Goal: Transaction & Acquisition: Purchase product/service

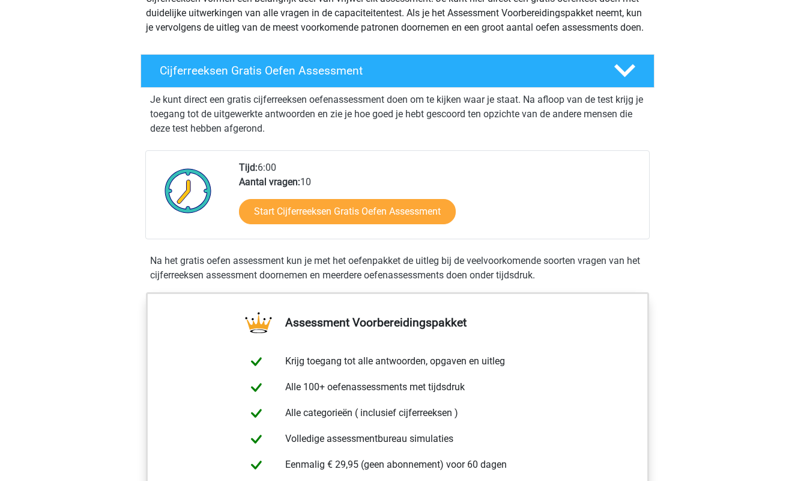
scroll to position [157, 0]
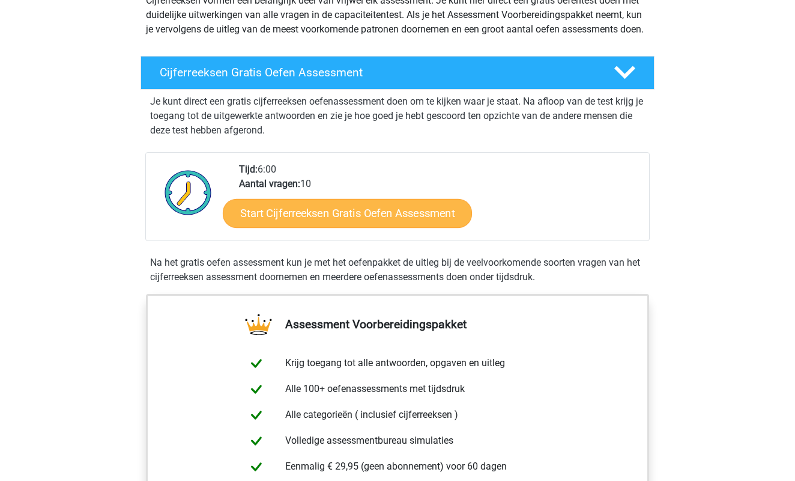
click at [277, 227] on link "Start Cijferreeksen Gratis Oefen Assessment" at bounding box center [347, 212] width 249 height 29
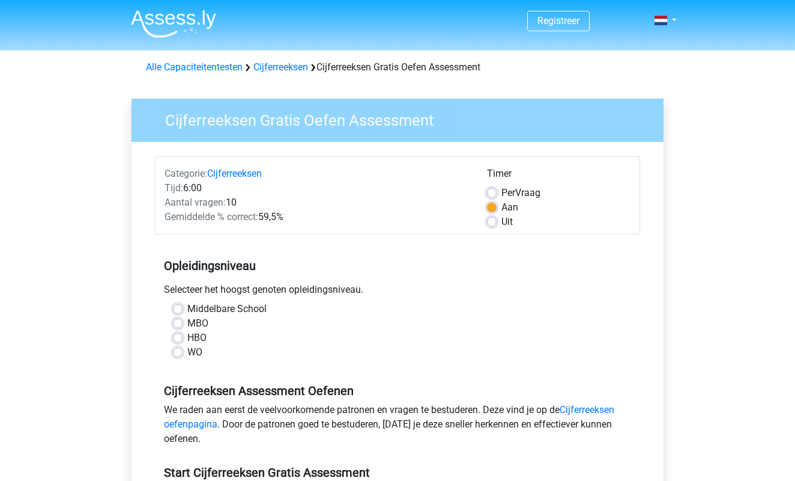
click at [187, 350] on label "WO" at bounding box center [194, 352] width 15 height 14
click at [180, 350] on input "WO" at bounding box center [178, 351] width 10 height 12
radio input "true"
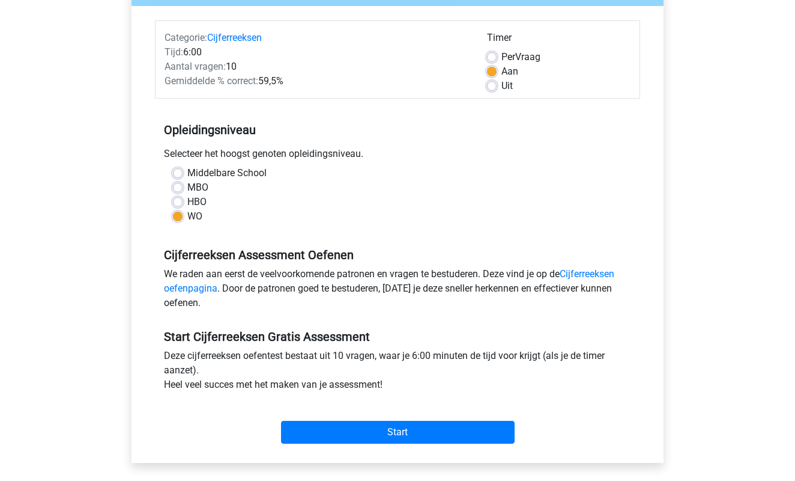
scroll to position [136, 0]
click at [192, 283] on link "Cijferreeksen oefenpagina" at bounding box center [389, 280] width 450 height 26
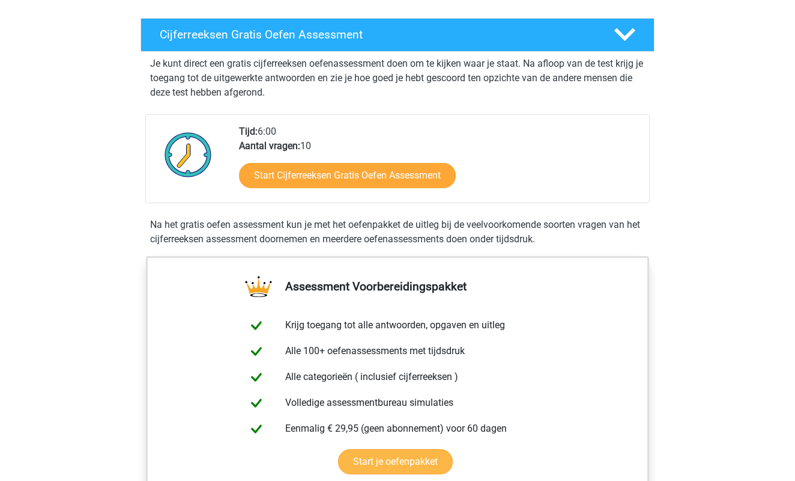
scroll to position [195, 0]
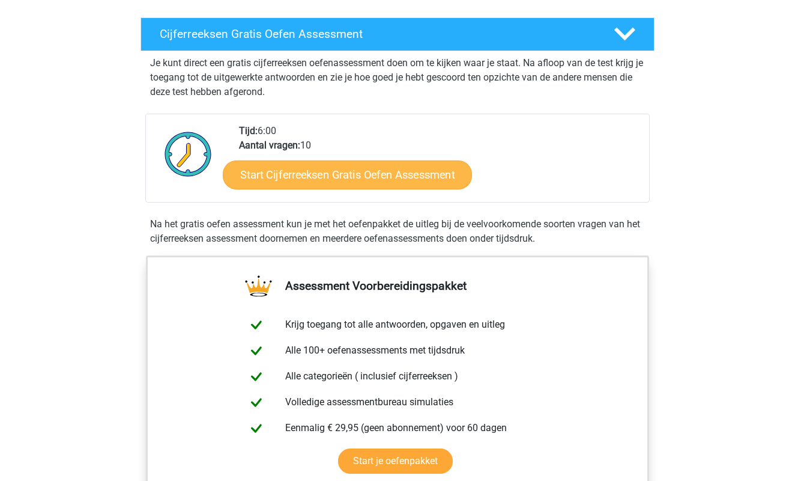
click at [272, 186] on link "Start Cijferreeksen Gratis Oefen Assessment" at bounding box center [347, 174] width 249 height 29
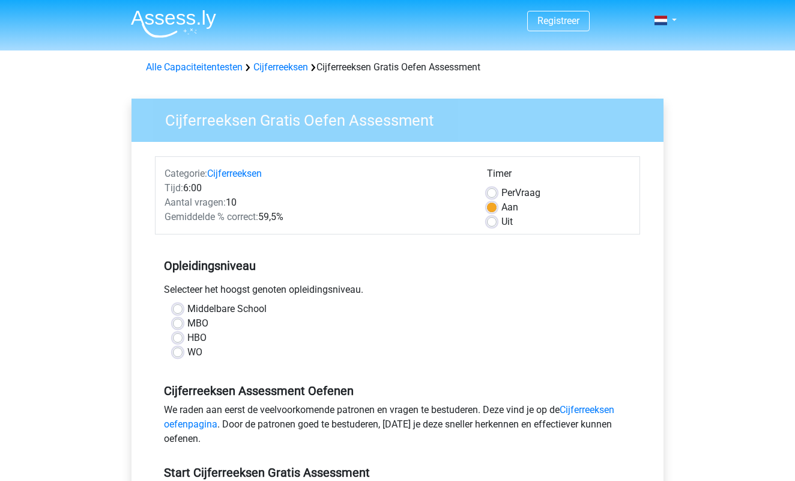
click at [187, 354] on label "WO" at bounding box center [194, 352] width 15 height 14
click at [179, 354] on input "WO" at bounding box center [178, 351] width 10 height 12
radio input "true"
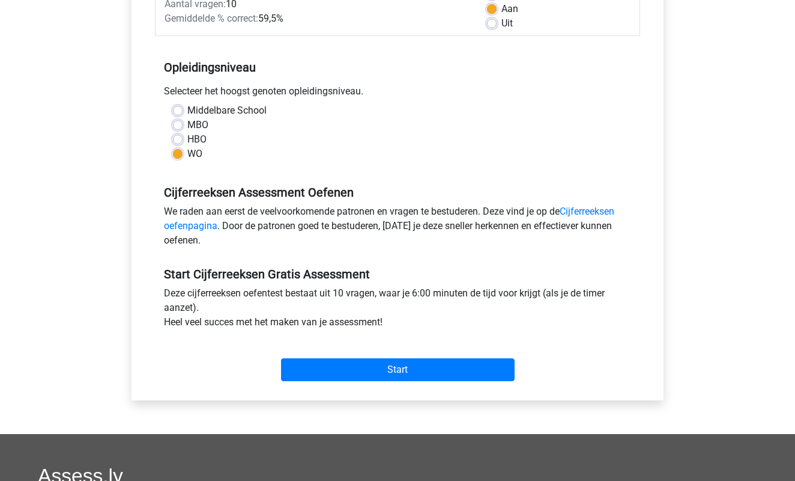
scroll to position [203, 0]
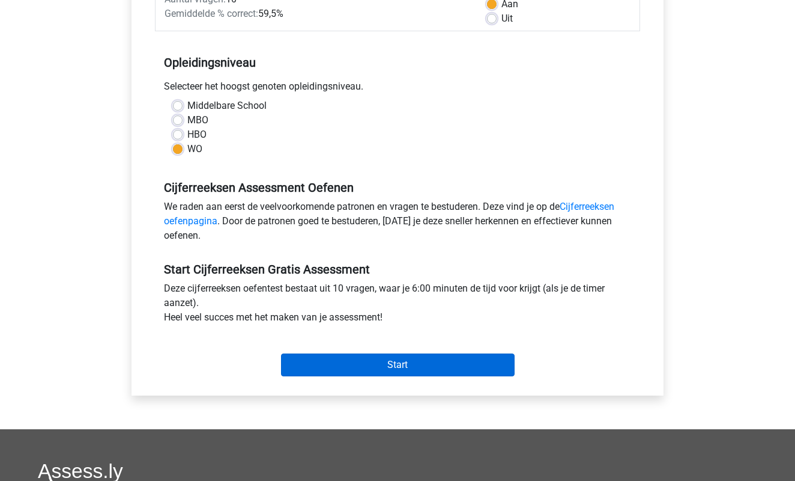
click at [337, 363] on input "Start" at bounding box center [398, 364] width 234 height 23
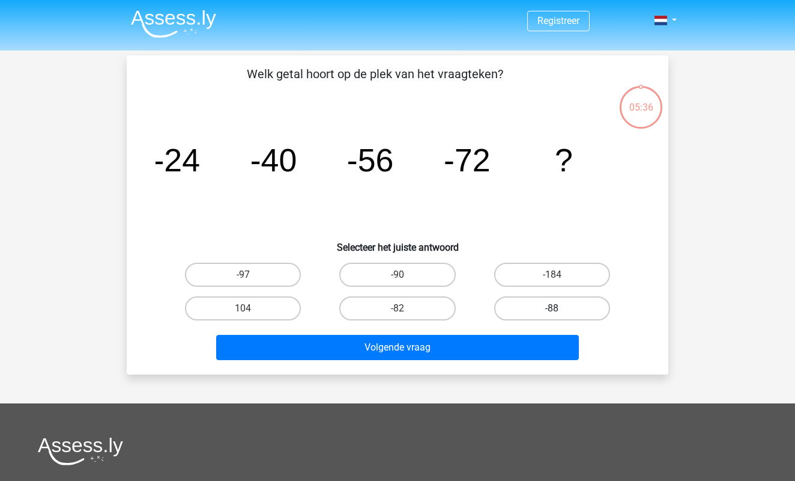
click at [554, 305] on label "-88" at bounding box center [552, 308] width 116 height 24
click at [554, 308] on input "-88" at bounding box center [556, 312] width 8 height 8
radio input "true"
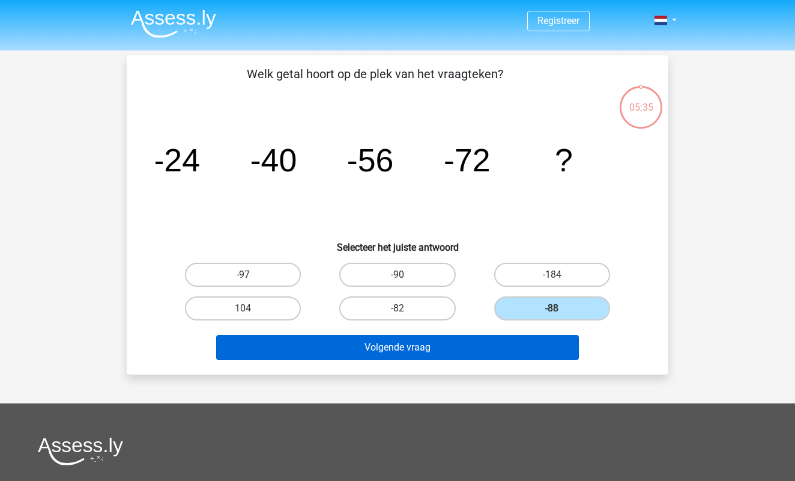
click at [433, 348] on button "Volgende vraag" at bounding box center [397, 347] width 363 height 25
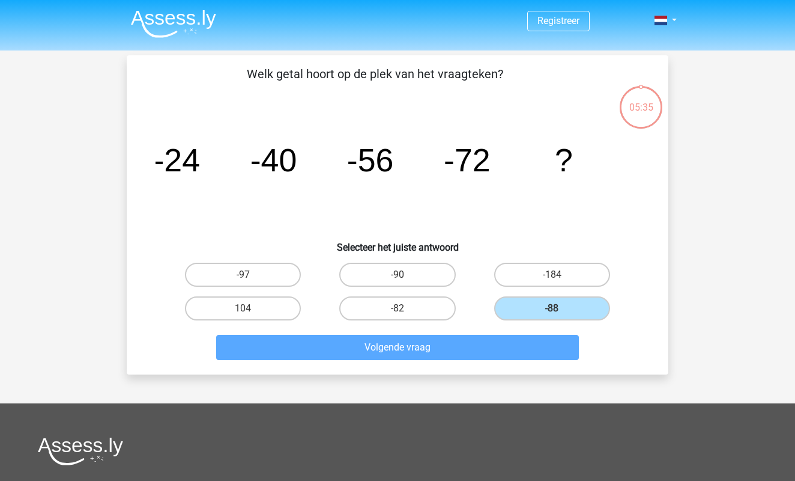
scroll to position [55, 0]
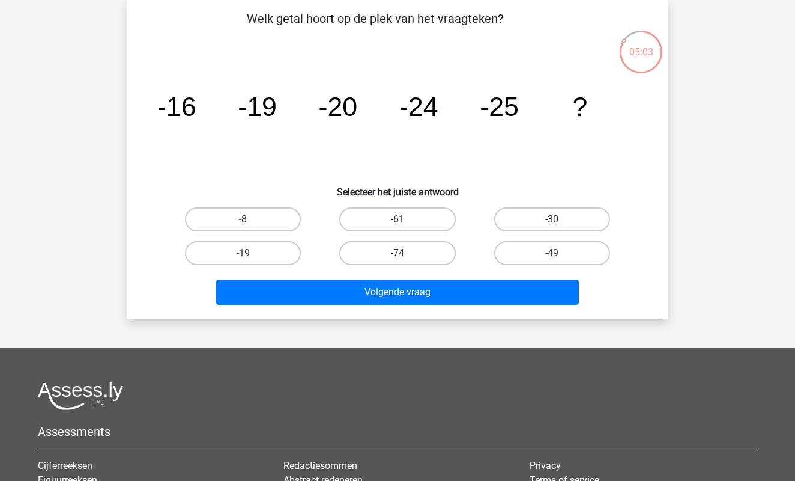
click at [533, 209] on label "-30" at bounding box center [552, 219] width 116 height 24
click at [552, 219] on input "-30" at bounding box center [556, 223] width 8 height 8
radio input "true"
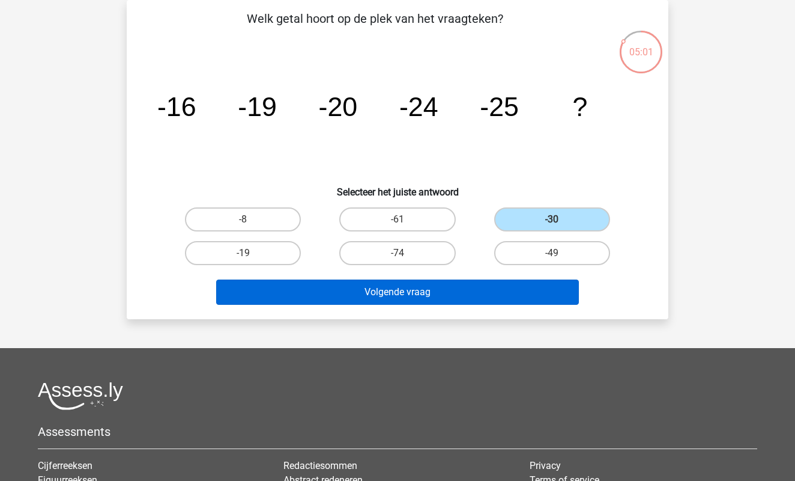
click at [470, 291] on button "Volgende vraag" at bounding box center [397, 291] width 363 height 25
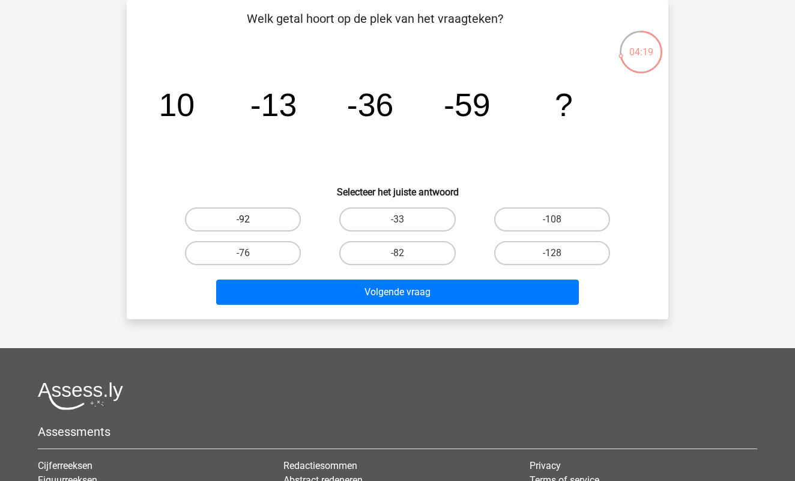
click at [263, 214] on label "-92" at bounding box center [243, 219] width 116 height 24
click at [251, 219] on input "-92" at bounding box center [247, 223] width 8 height 8
radio input "true"
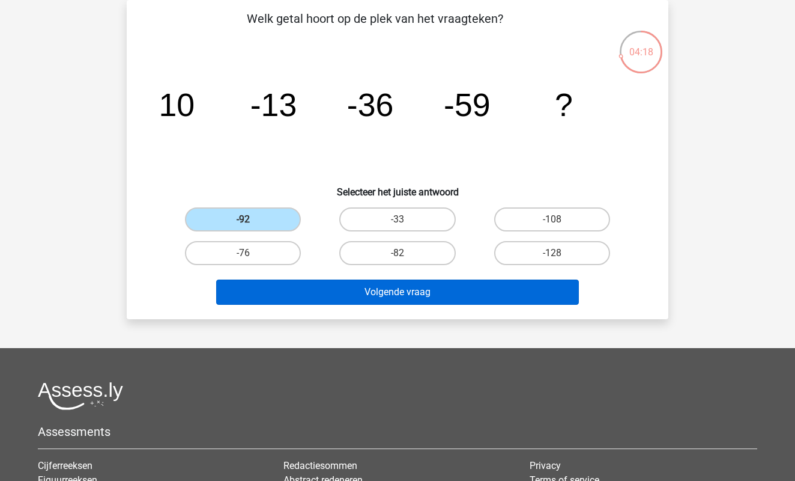
click at [386, 290] on button "Volgende vraag" at bounding box center [397, 291] width 363 height 25
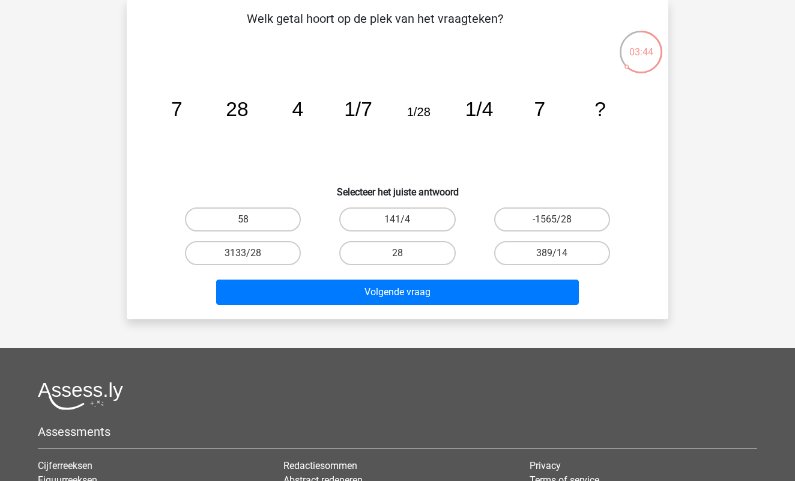
click at [401, 253] on input "28" at bounding box center [402, 257] width 8 height 8
radio input "true"
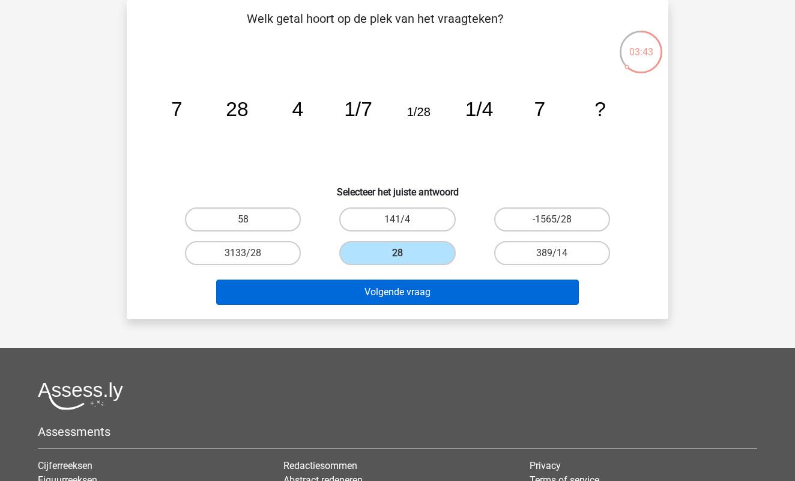
click at [413, 296] on button "Volgende vraag" at bounding box center [397, 291] width 363 height 25
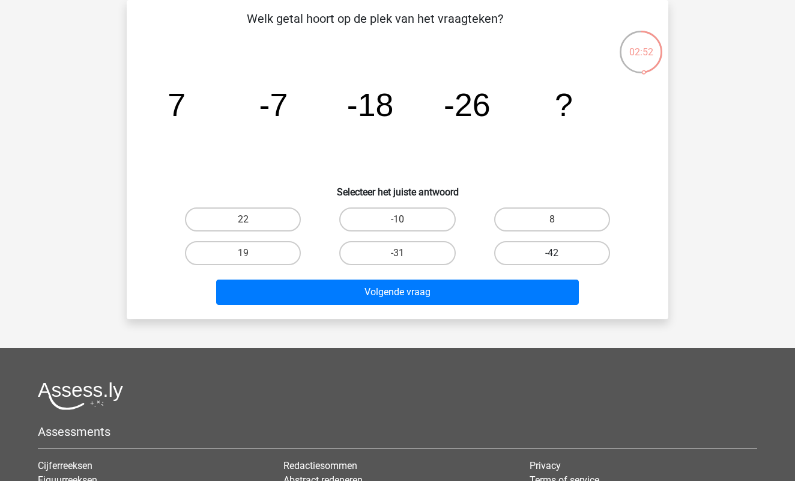
click at [545, 248] on label "-42" at bounding box center [552, 253] width 116 height 24
click at [552, 253] on input "-42" at bounding box center [556, 257] width 8 height 8
radio input "true"
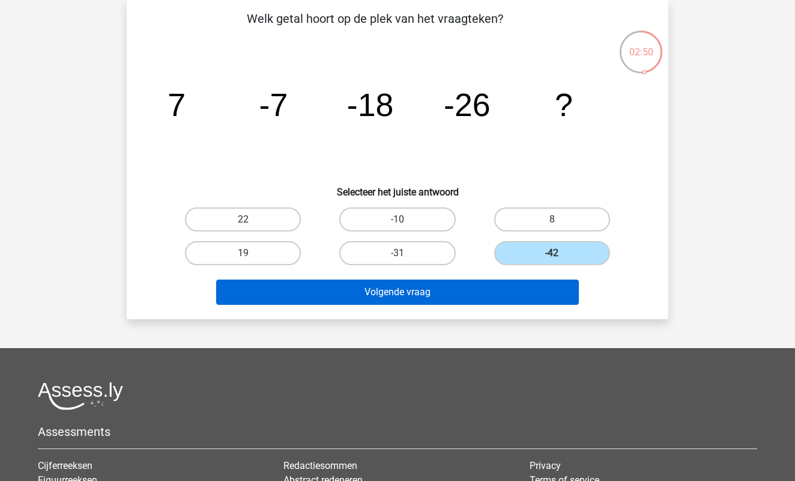
click at [457, 294] on button "Volgende vraag" at bounding box center [397, 291] width 363 height 25
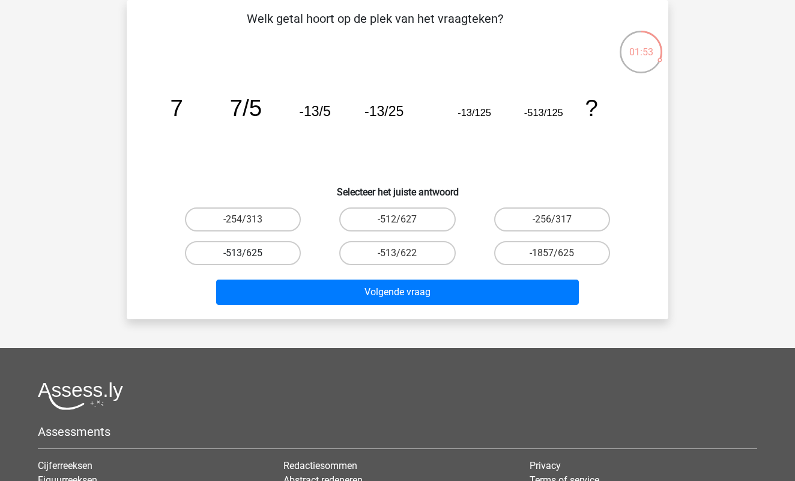
click at [278, 253] on label "-513/625" at bounding box center [243, 253] width 116 height 24
click at [251, 253] on input "-513/625" at bounding box center [247, 257] width 8 height 8
radio input "true"
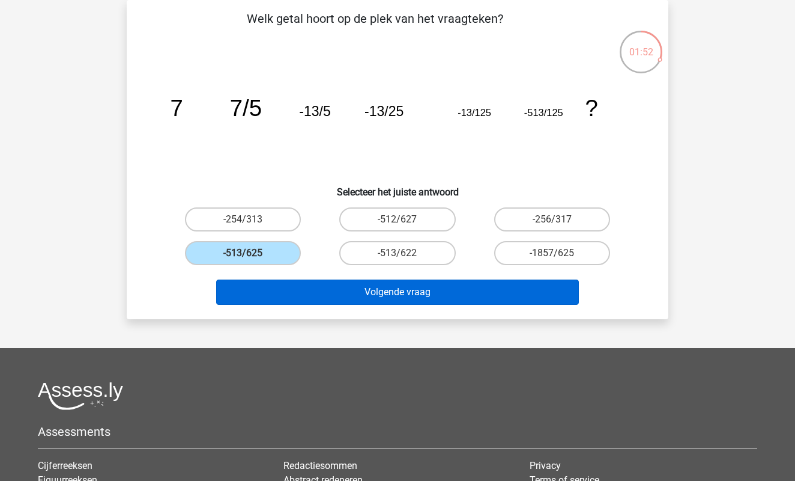
click at [341, 297] on button "Volgende vraag" at bounding box center [397, 291] width 363 height 25
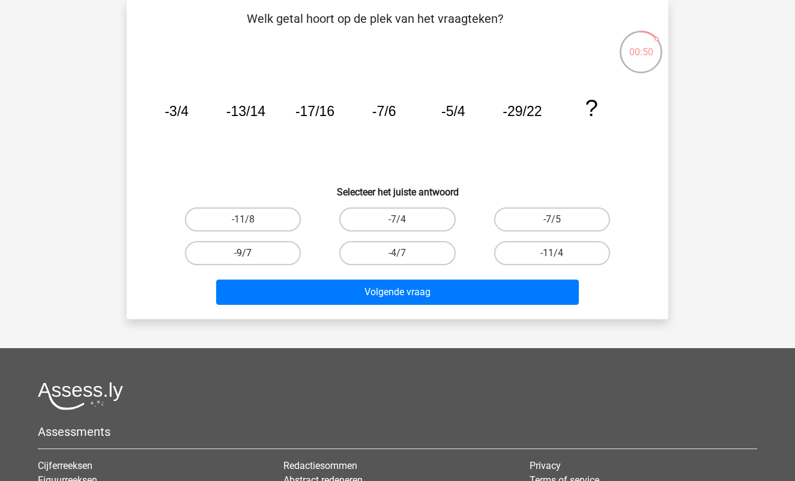
click at [259, 251] on label "-9/7" at bounding box center [243, 253] width 116 height 24
click at [251, 253] on input "-9/7" at bounding box center [247, 257] width 8 height 8
radio input "true"
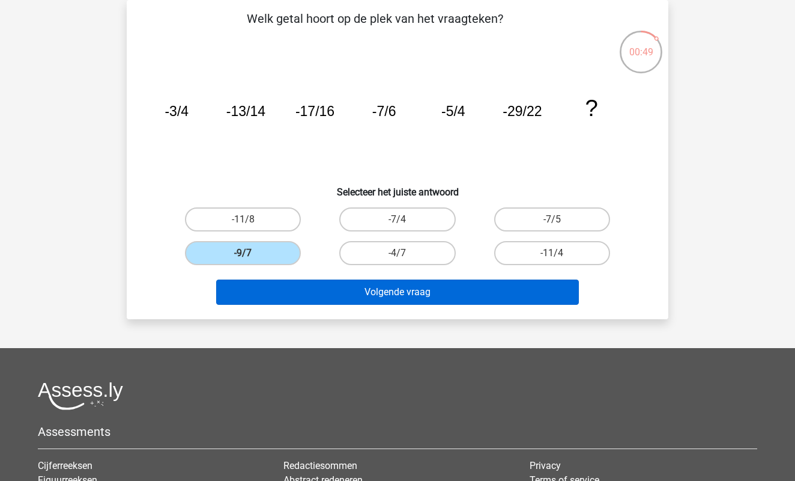
click at [305, 286] on button "Volgende vraag" at bounding box center [397, 291] width 363 height 25
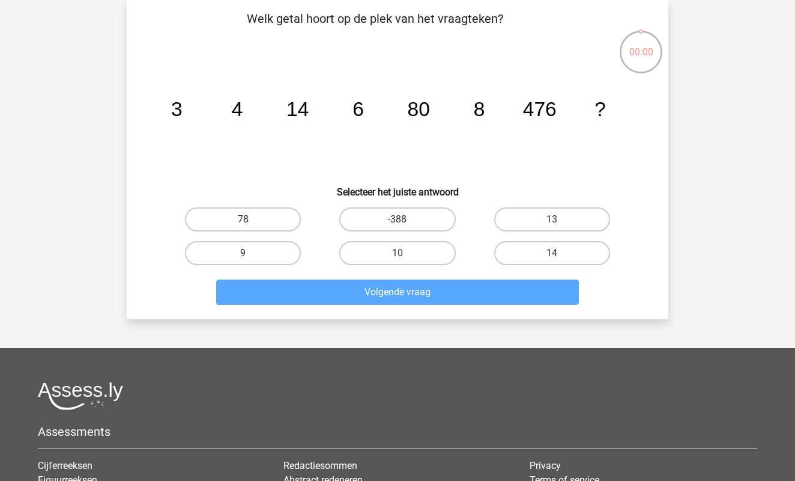
click at [274, 247] on label "9" at bounding box center [243, 253] width 116 height 24
click at [251, 253] on input "9" at bounding box center [247, 257] width 8 height 8
radio input "true"
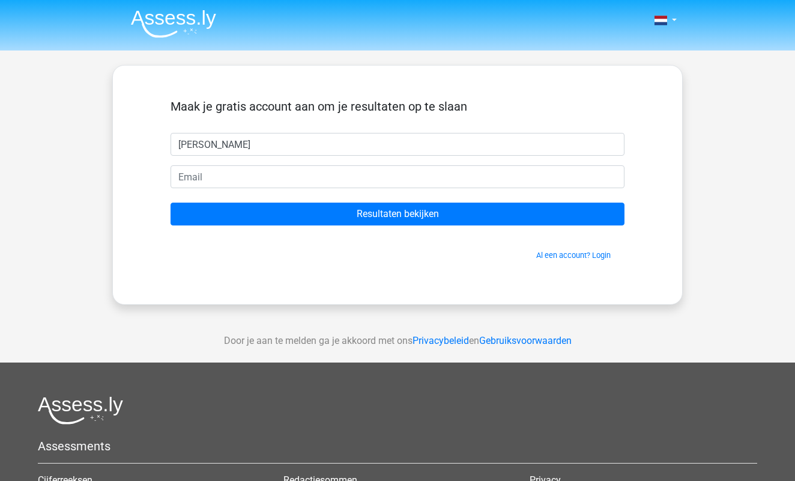
type input "[PERSON_NAME]"
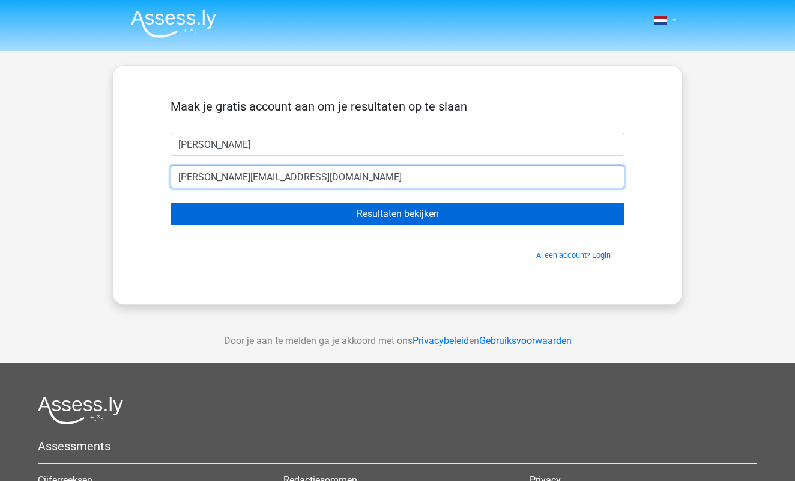
type input "rosaly.brainwork@gmail.com"
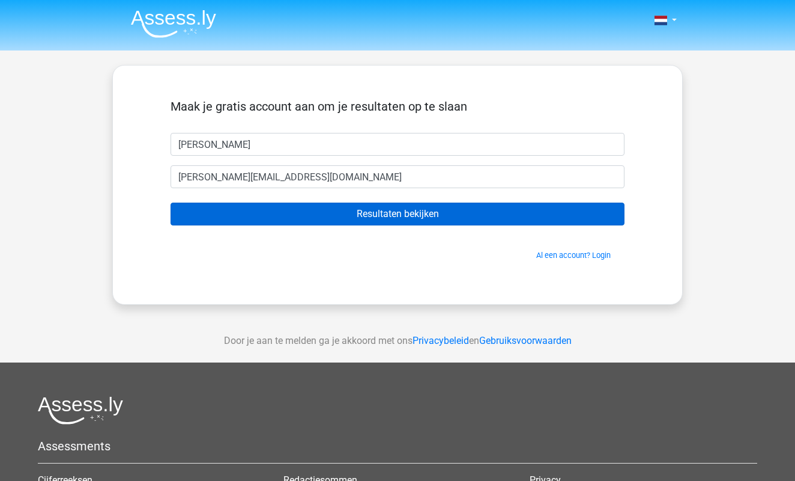
click at [274, 214] on input "Resultaten bekijken" at bounding box center [398, 213] width 454 height 23
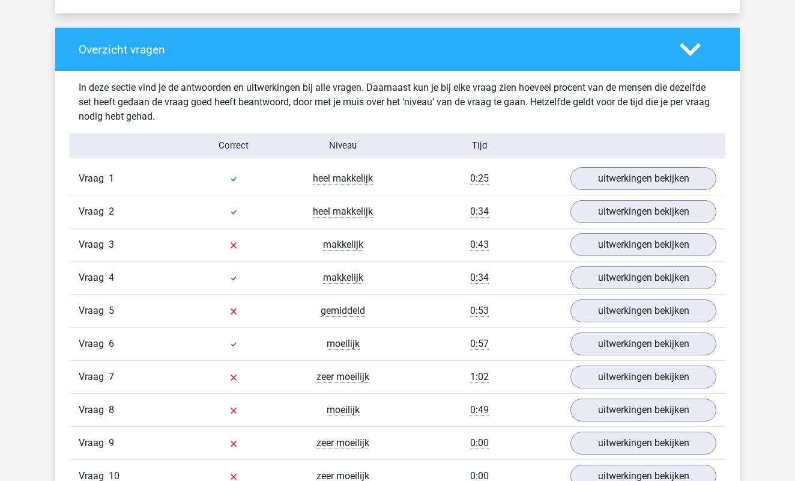
scroll to position [875, 0]
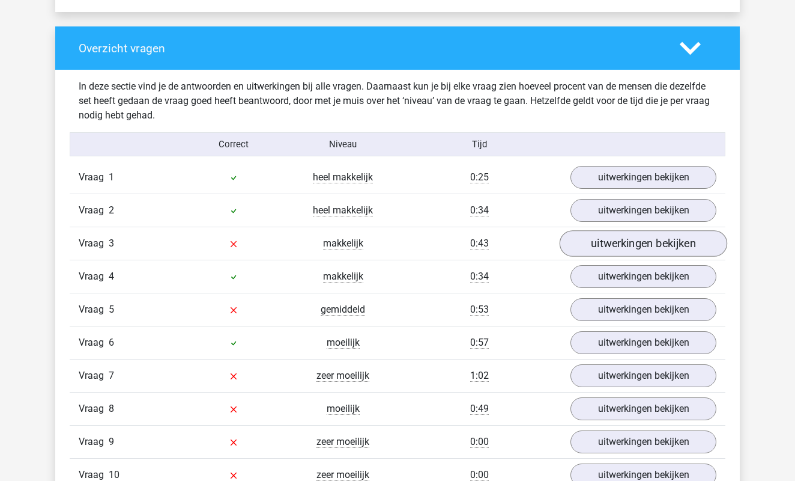
click at [619, 250] on link "uitwerkingen bekijken" at bounding box center [644, 244] width 168 height 26
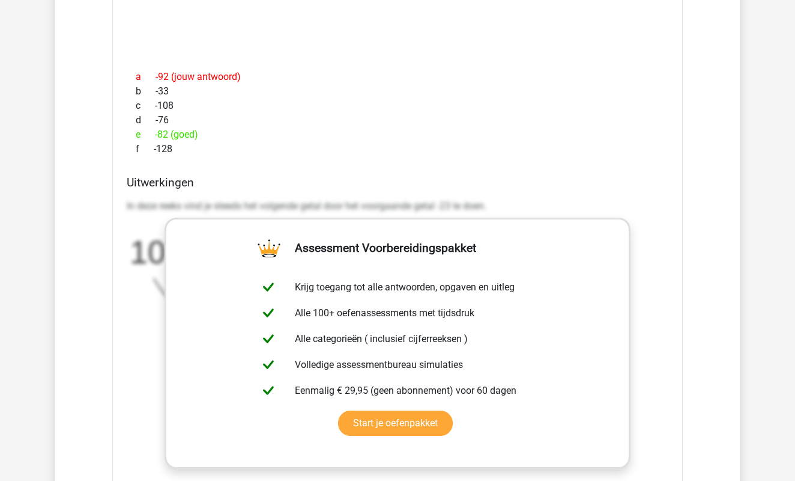
scroll to position [1252, 0]
click at [367, 423] on link "Start je oefenpakket" at bounding box center [395, 422] width 115 height 25
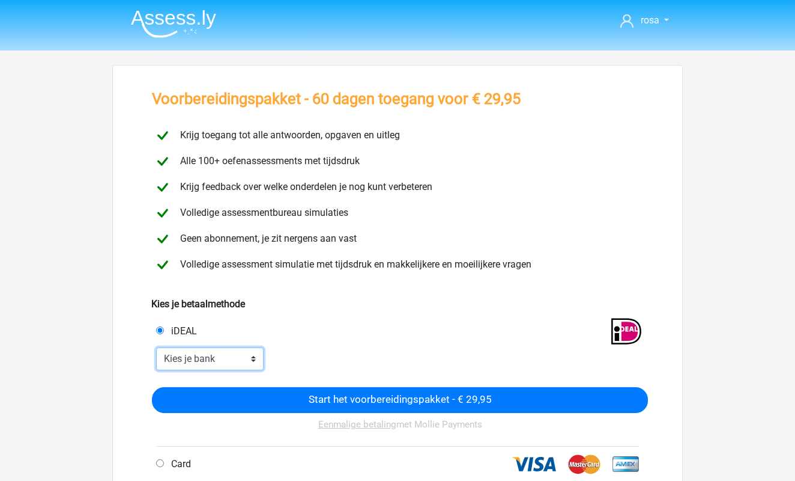
select select "ideal_[SWIFT_CODE]"
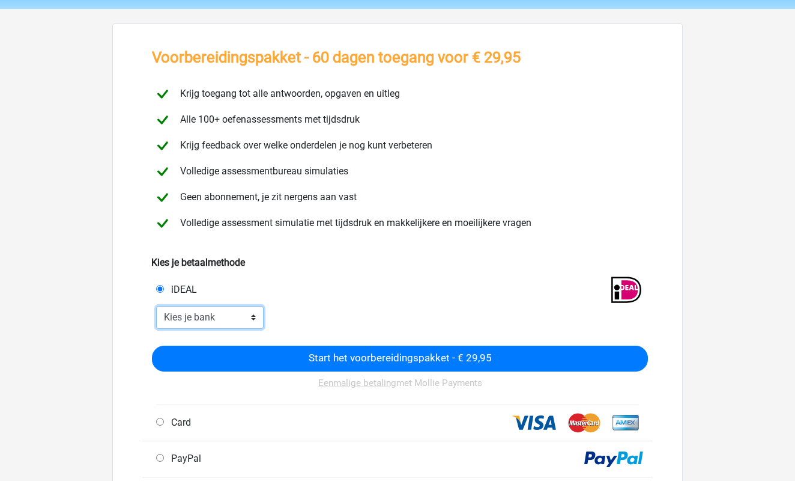
scroll to position [40, 0]
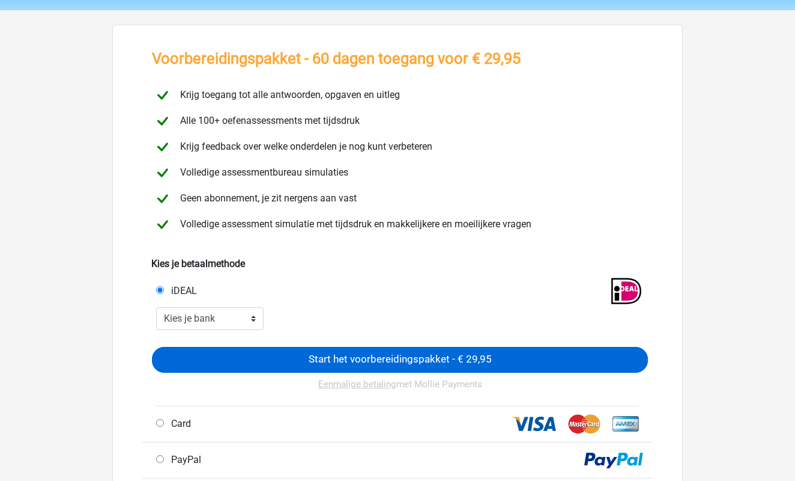
click at [276, 351] on input "Start het voorbereidingspakket - € 29,95" at bounding box center [400, 360] width 496 height 26
